Goal: Task Accomplishment & Management: Manage account settings

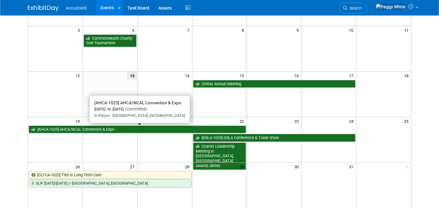
scroll to position [91, 0]
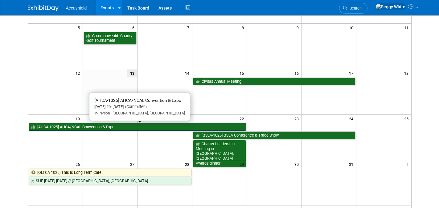
click at [120, 126] on link "[AHCA-1025] AHCA/NCAL Convention & Expo" at bounding box center [137, 127] width 217 height 8
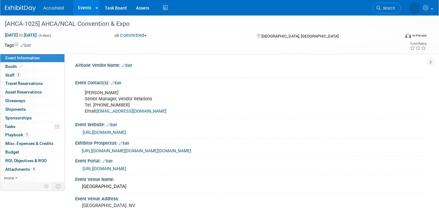
select select "Yes"
select select "WIP"
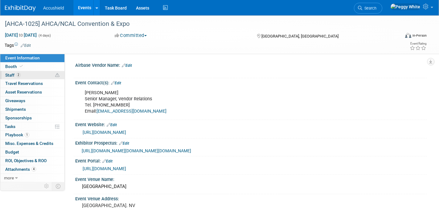
click at [33, 75] on link "2 Staff 2" at bounding box center [32, 75] width 64 height 8
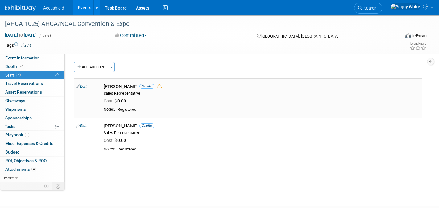
drag, startPoint x: 132, startPoint y: 87, endPoint x: 99, endPoint y: 87, distance: 33.0
click at [99, 87] on div "Chris Karkazis Onsite Sales Representative" at bounding box center [261, 89] width 325 height 14
copy div "Chris Karkazis"
